Goal: Information Seeking & Learning: Learn about a topic

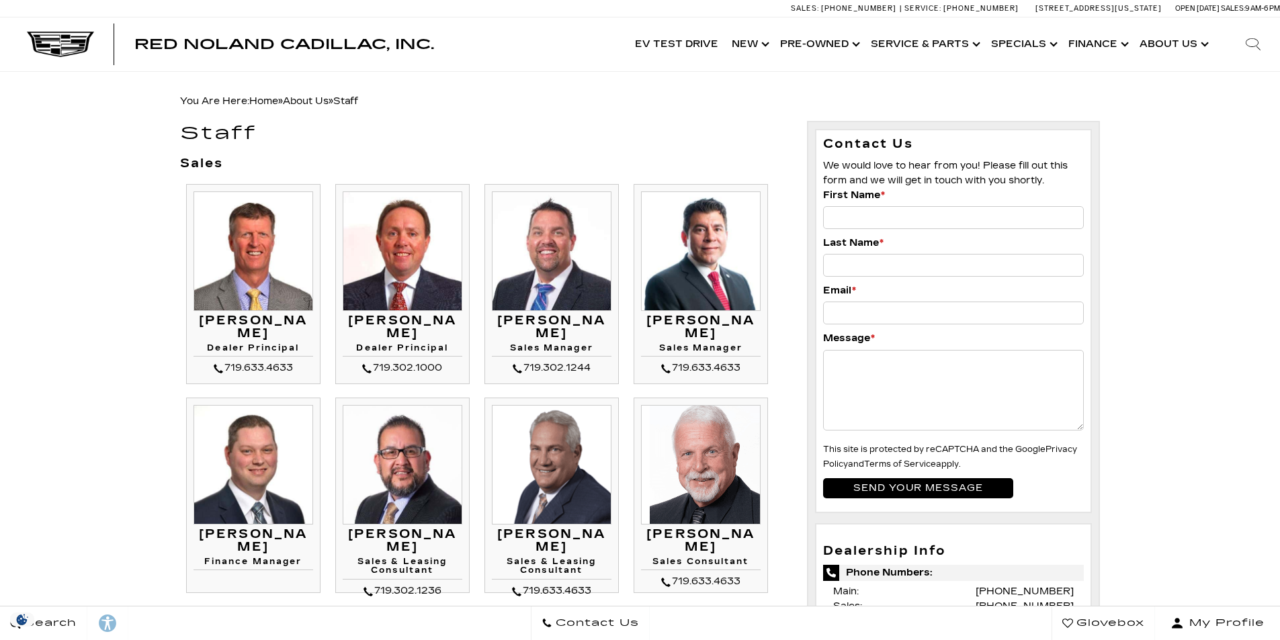
click at [757, 42] on link "Show New" at bounding box center [749, 44] width 48 height 54
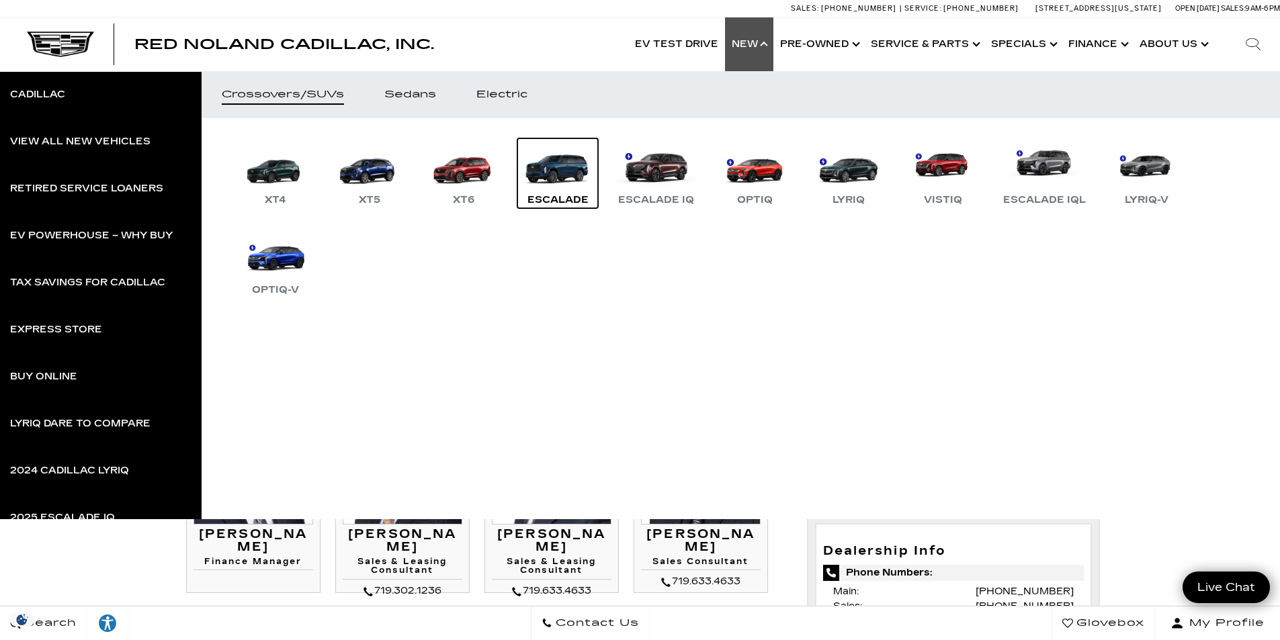
click at [544, 173] on link "Escalade" at bounding box center [557, 173] width 81 height 70
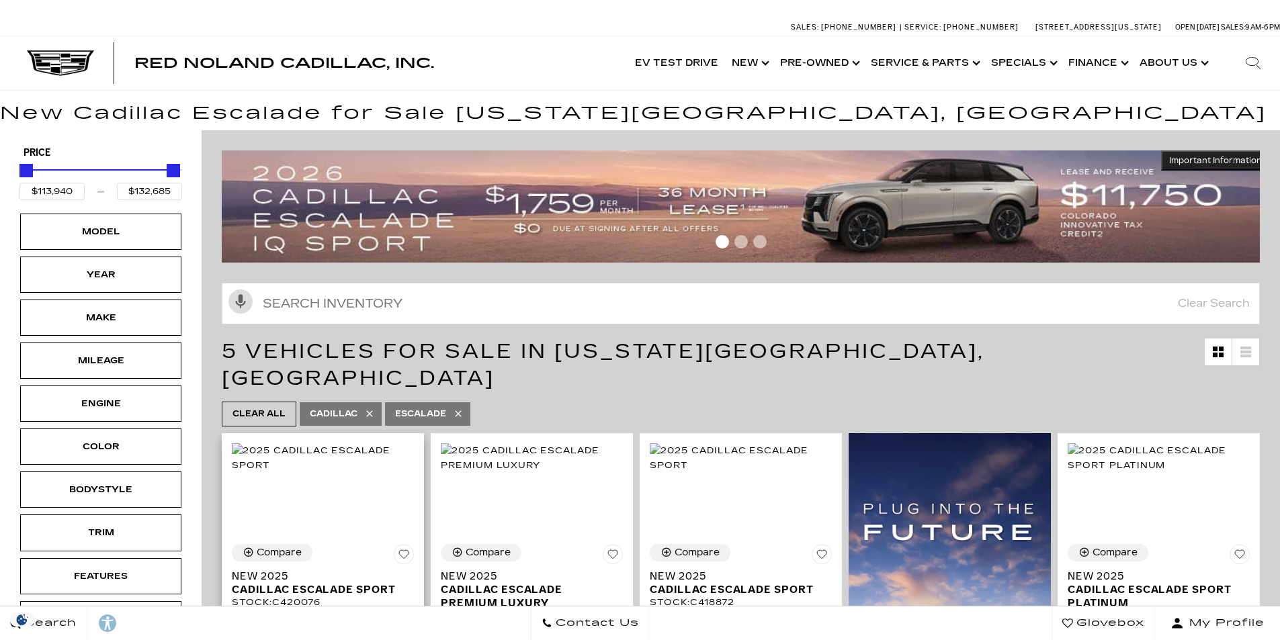
scroll to position [67, 0]
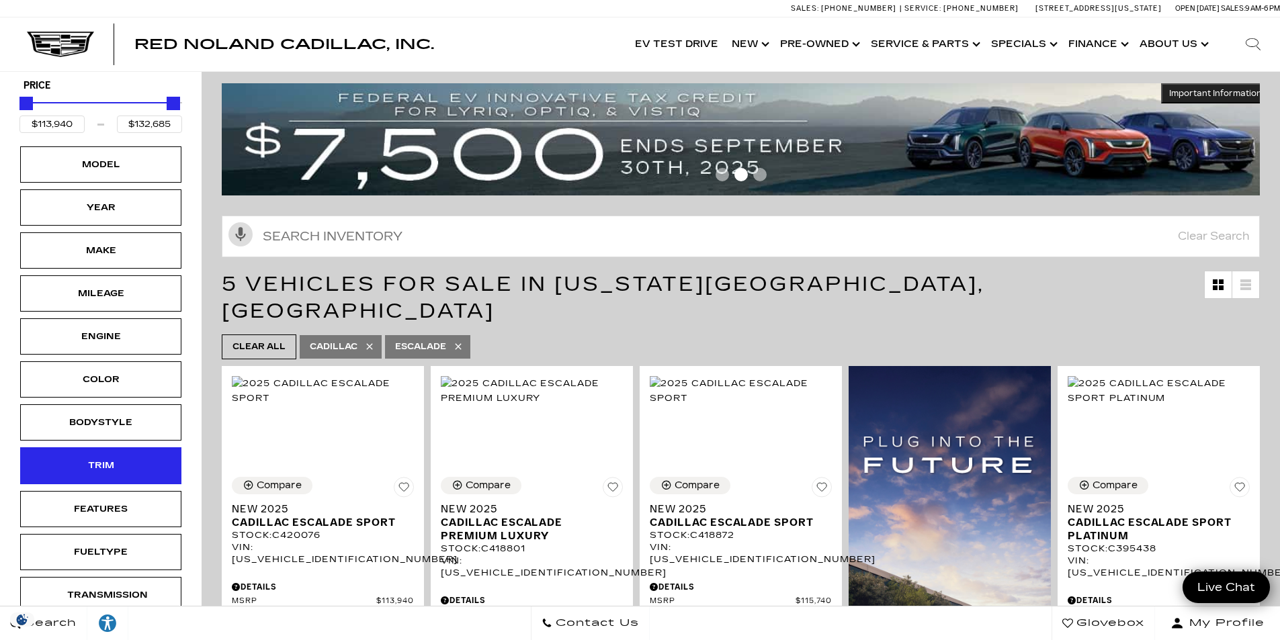
click at [103, 464] on div "Trim" at bounding box center [100, 465] width 67 height 15
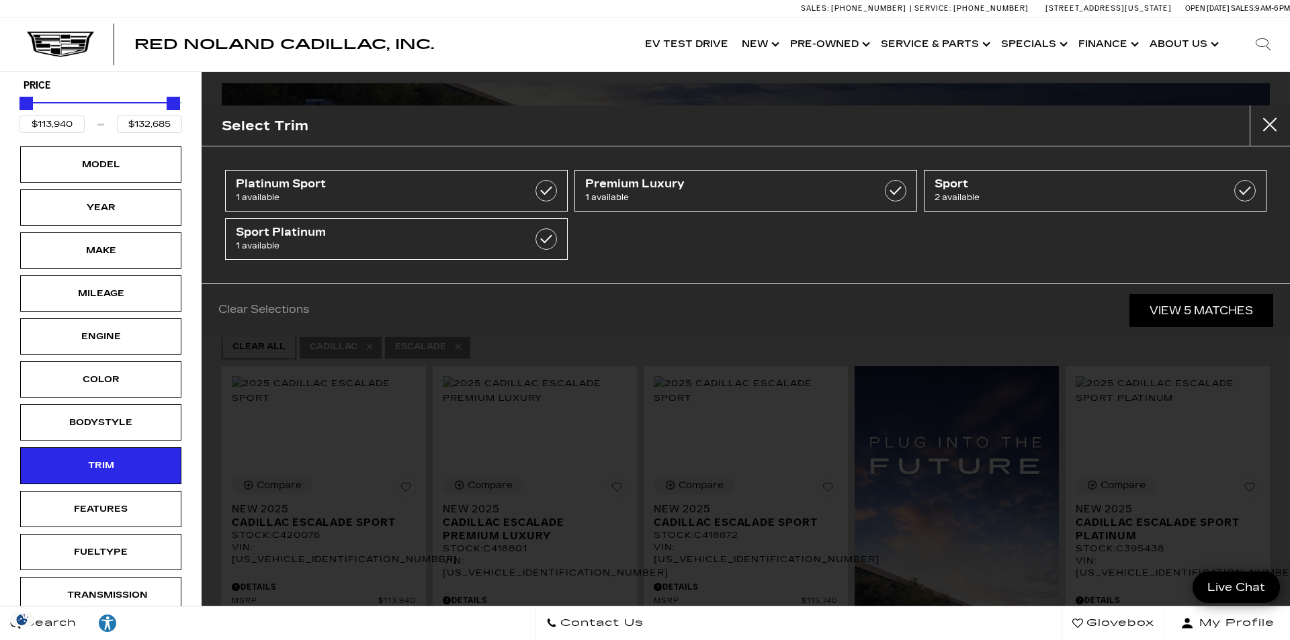
click at [880, 125] on div "Select Trim" at bounding box center [746, 125] width 1089 height 41
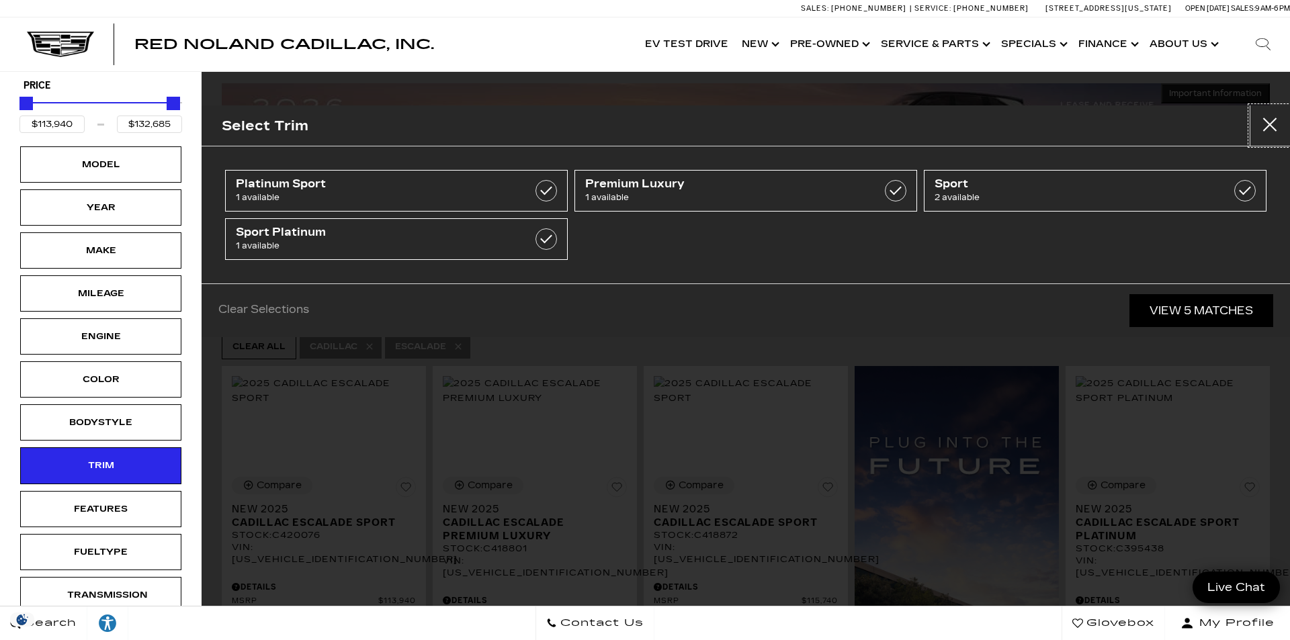
click at [1272, 126] on button "close" at bounding box center [1270, 125] width 40 height 40
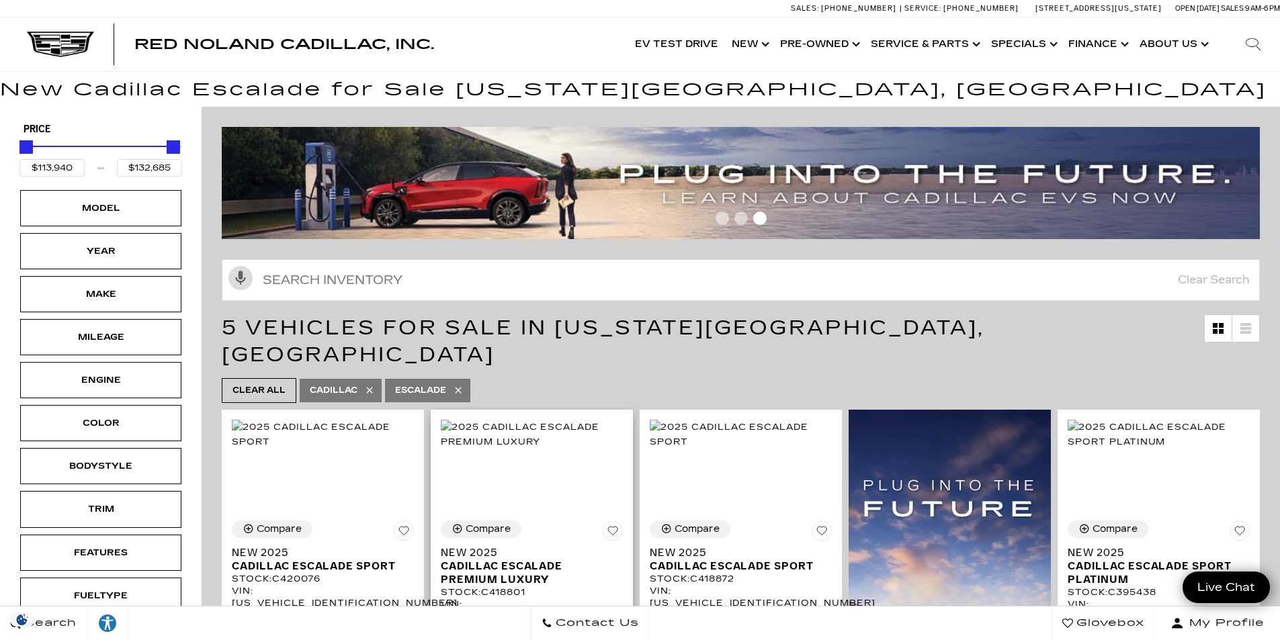
scroll to position [0, 0]
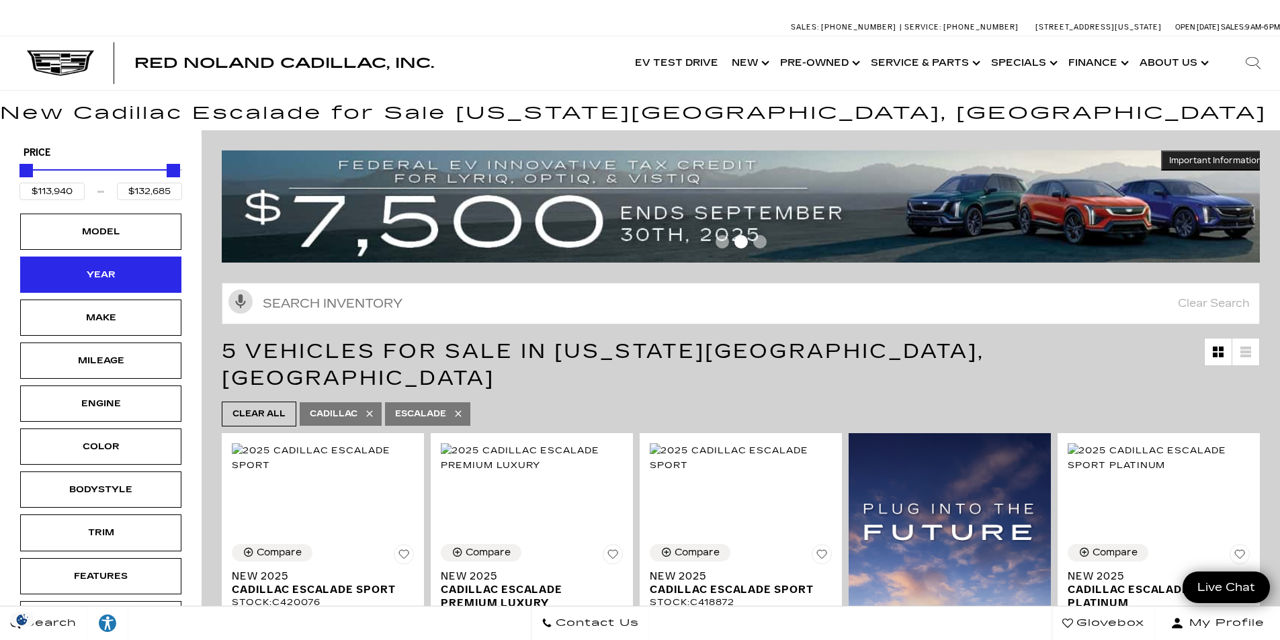
click at [112, 272] on div "Year" at bounding box center [100, 274] width 67 height 15
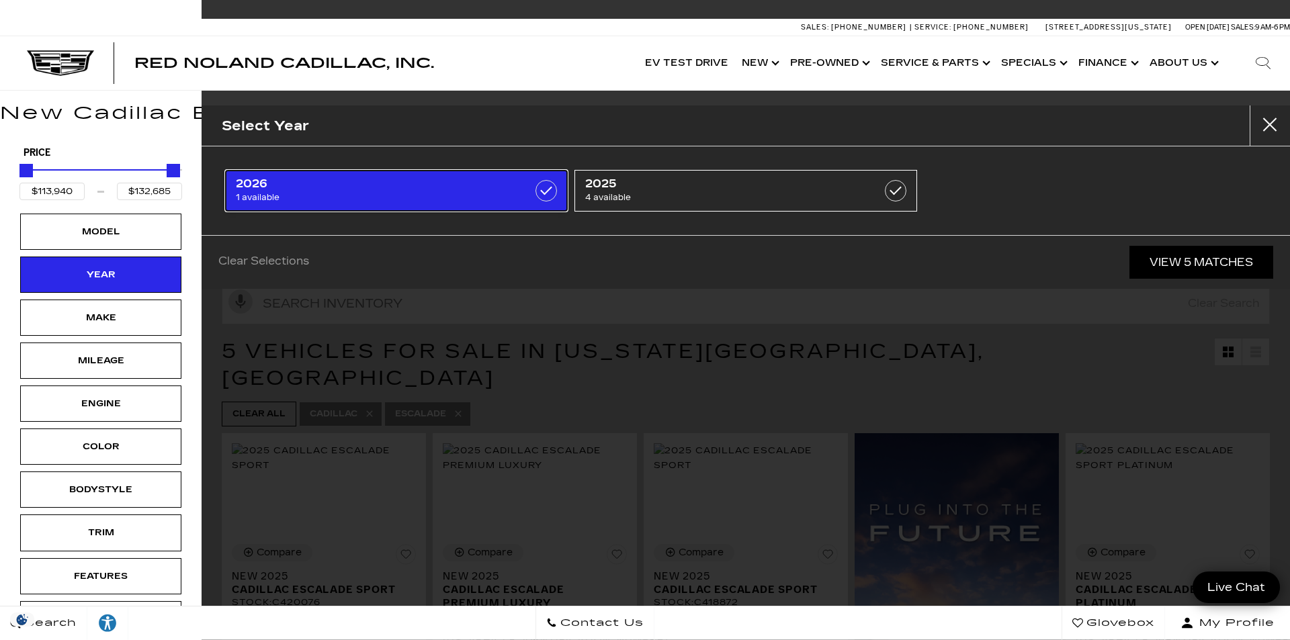
click at [552, 193] on label at bounding box center [547, 191] width 22 height 22
type input "$132,685"
checkbox input "true"
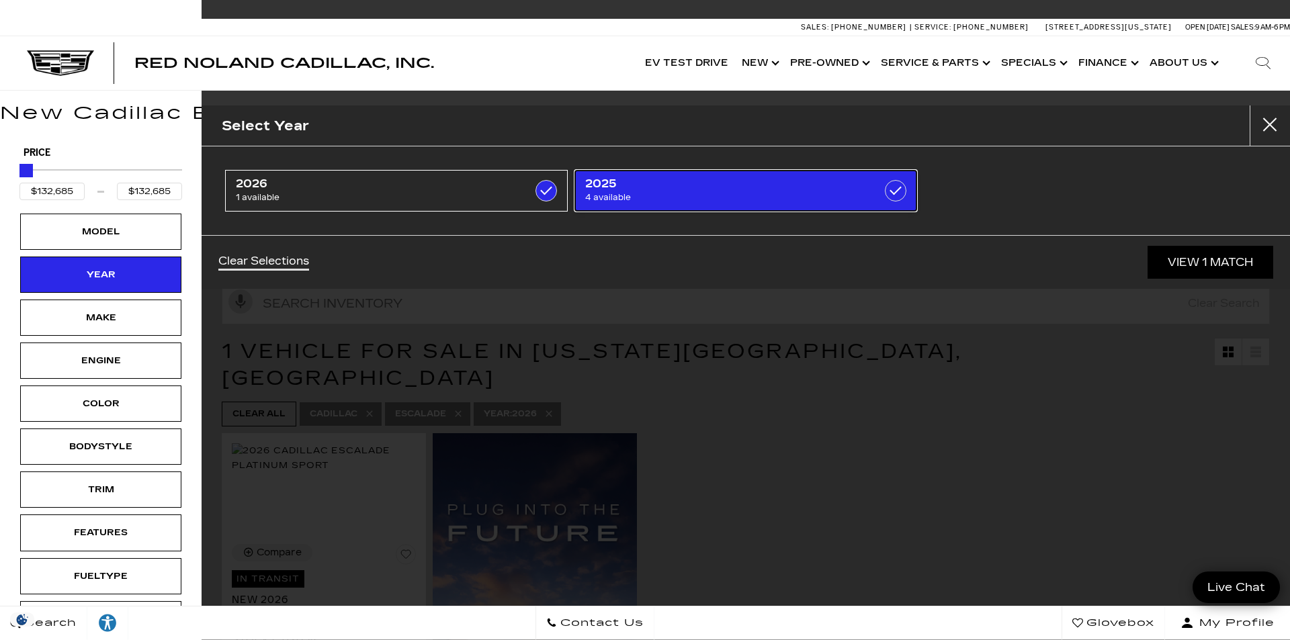
click at [900, 191] on label at bounding box center [896, 191] width 22 height 22
type input "$113,940"
checkbox input "true"
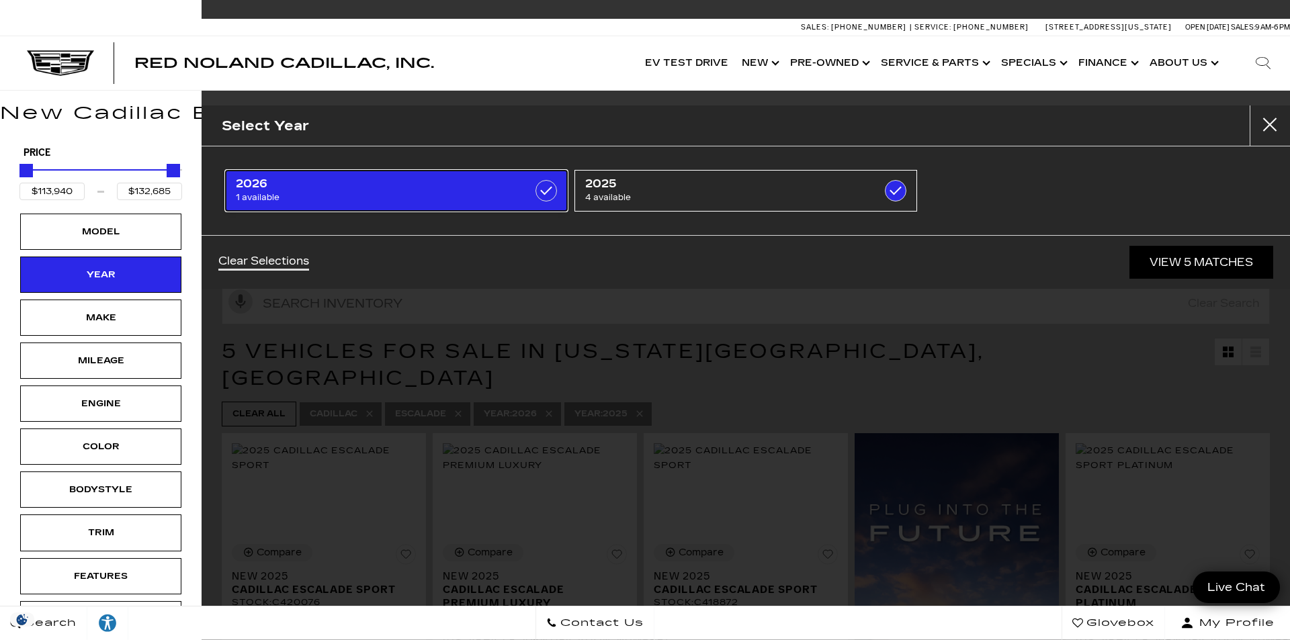
click at [551, 185] on label at bounding box center [547, 191] width 22 height 22
type input "$132,658"
checkbox input "false"
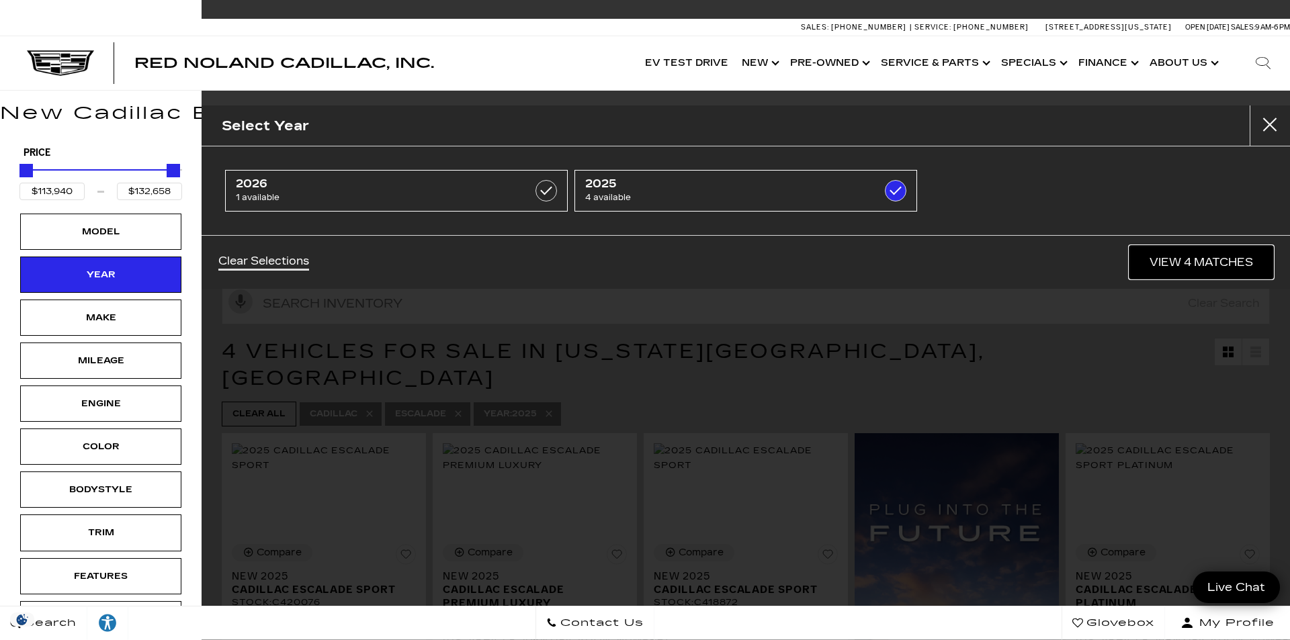
click at [1209, 267] on link "View 4 Matches" at bounding box center [1202, 262] width 144 height 33
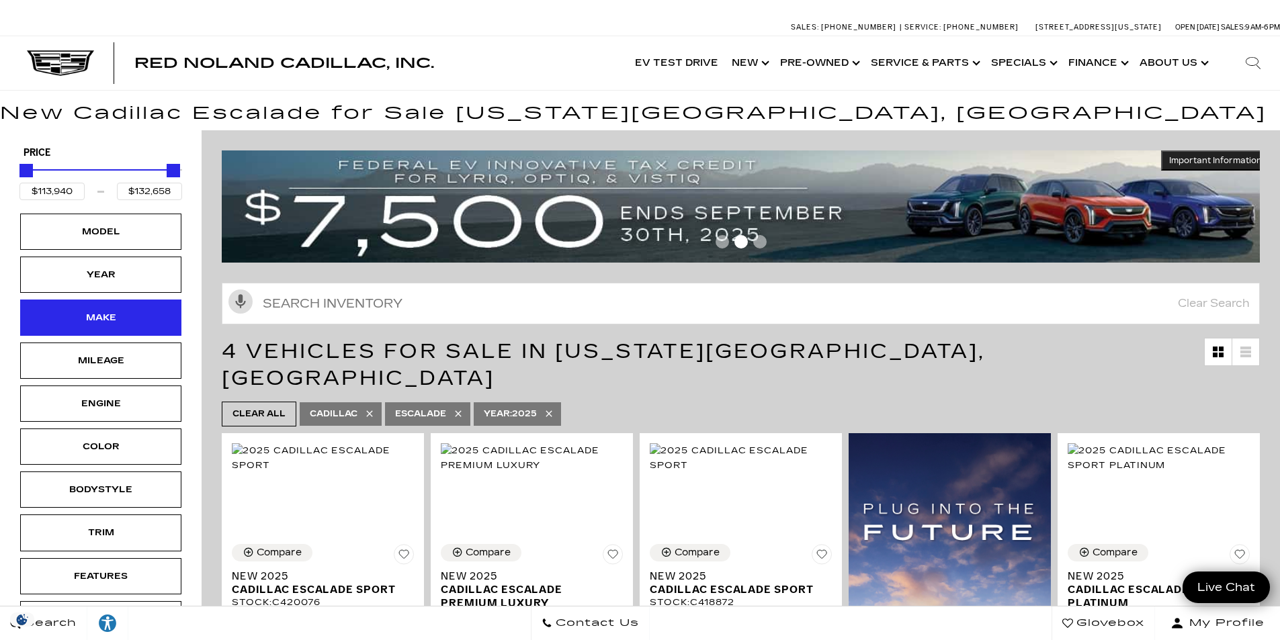
click at [112, 323] on div "Make" at bounding box center [100, 317] width 67 height 15
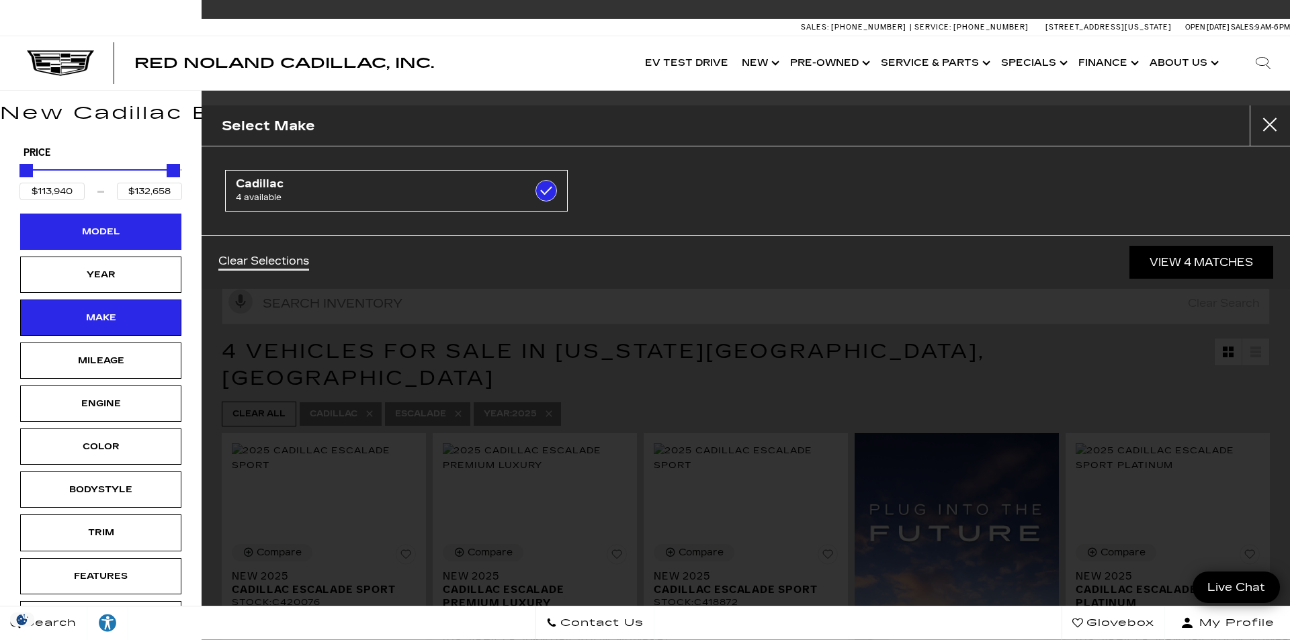
click at [122, 225] on div "Model" at bounding box center [100, 231] width 67 height 15
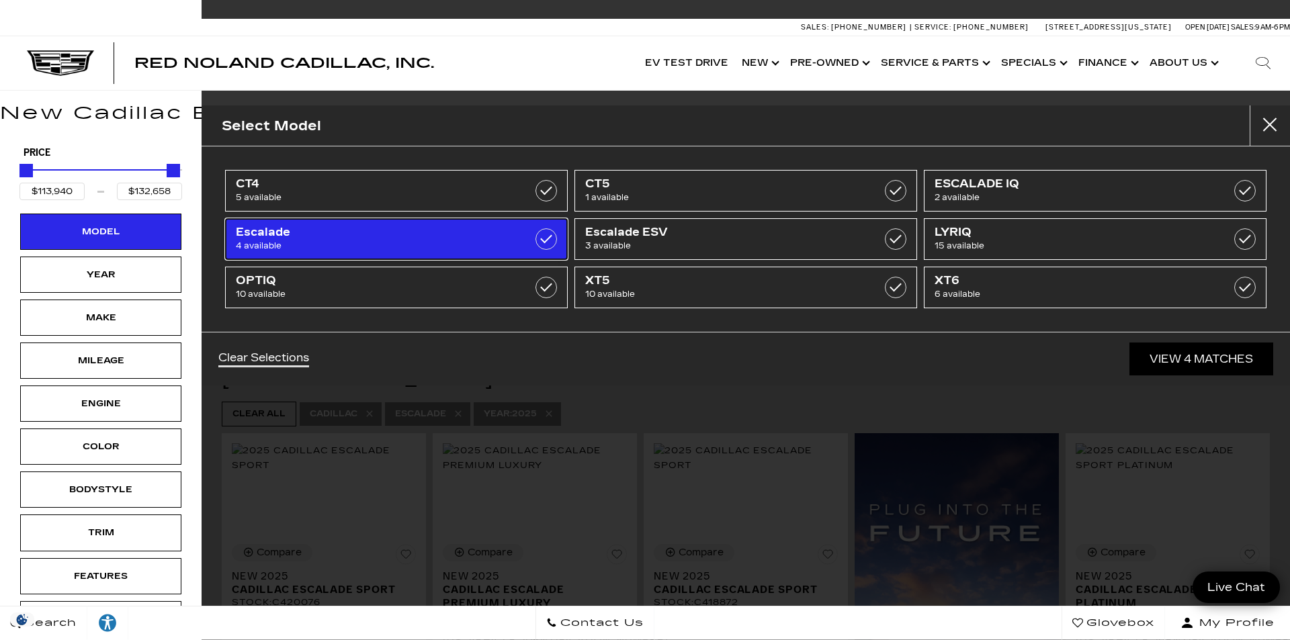
click at [548, 240] on label at bounding box center [547, 239] width 22 height 22
type input "$50,049"
type input "$179,434"
checkbox input "false"
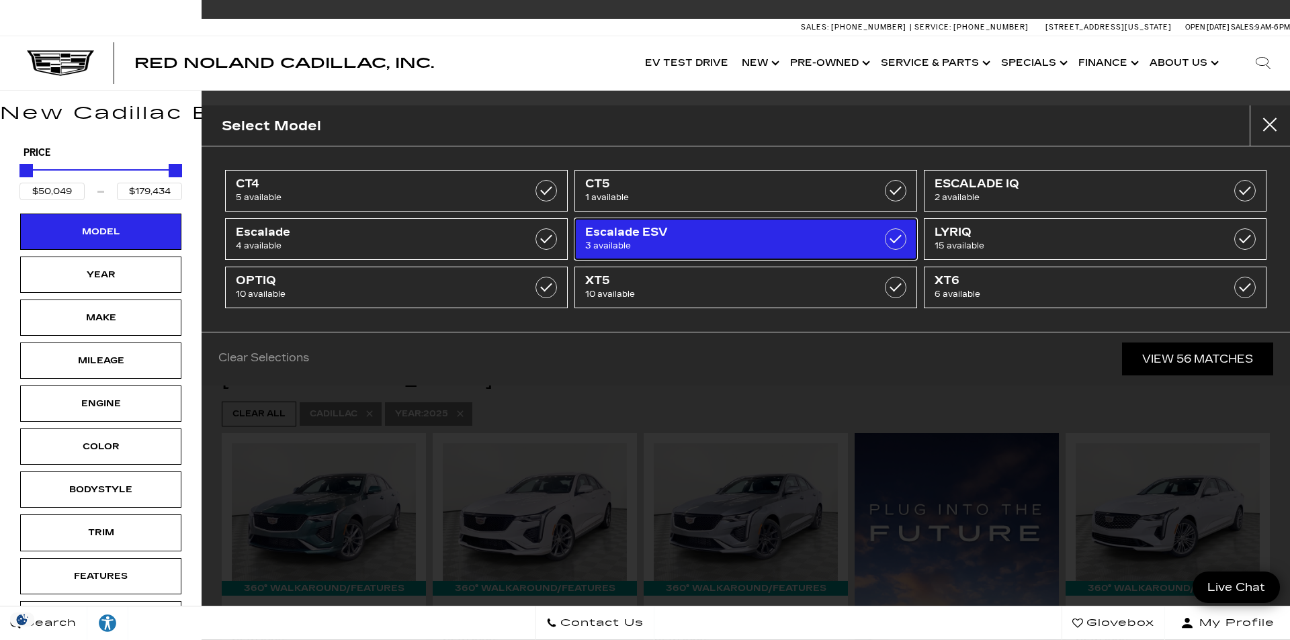
click at [898, 238] on label at bounding box center [896, 239] width 22 height 22
type input "$118,829"
checkbox input "true"
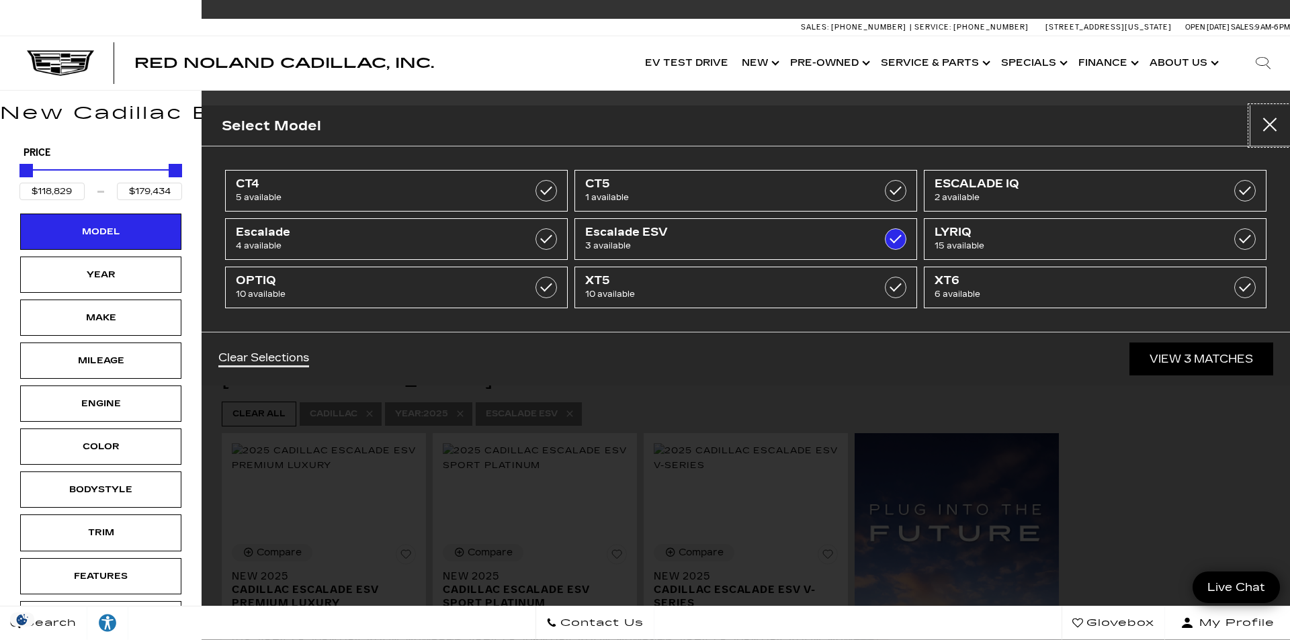
click at [1268, 122] on button "Close" at bounding box center [1270, 125] width 40 height 40
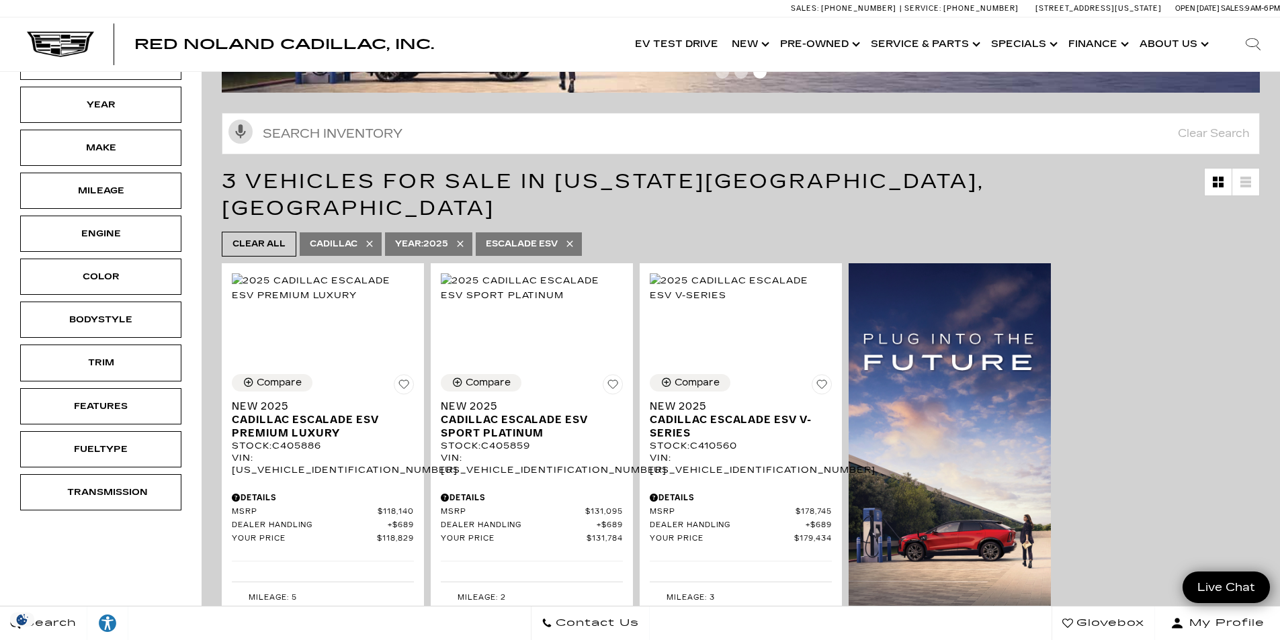
scroll to position [202, 0]
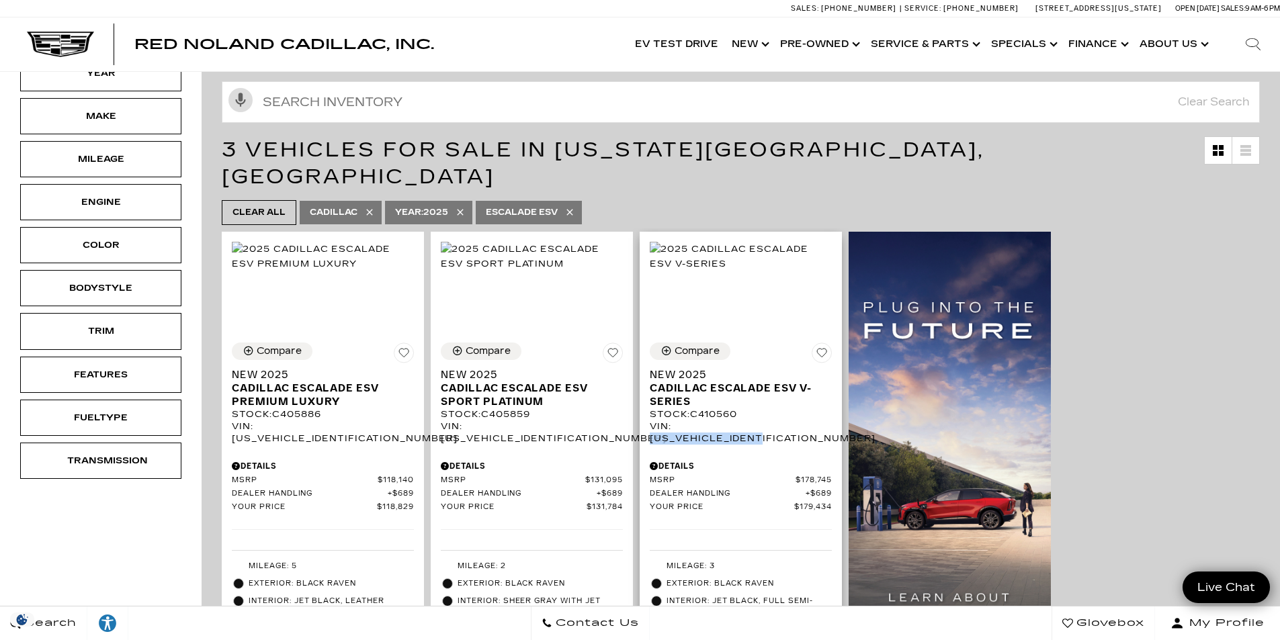
drag, startPoint x: 679, startPoint y: 414, endPoint x: 794, endPoint y: 413, distance: 115.6
click at [794, 421] on div "VIN: [US_VEHICLE_IDENTIFICATION_NUMBER]" at bounding box center [741, 433] width 182 height 24
copy div "[US_VEHICLE_IDENTIFICATION_NUMBER]"
